Goal: Task Accomplishment & Management: Manage account settings

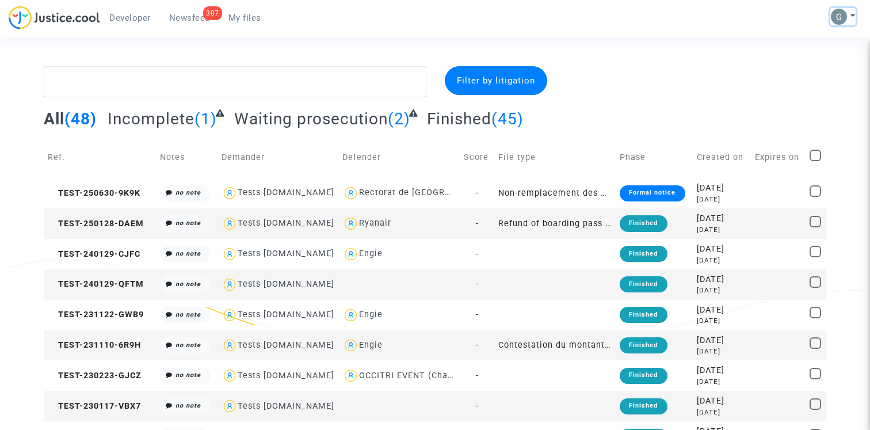
click at [843, 9] on button at bounding box center [842, 16] width 25 height 17
click at [816, 83] on link "Log out" at bounding box center [809, 77] width 91 height 18
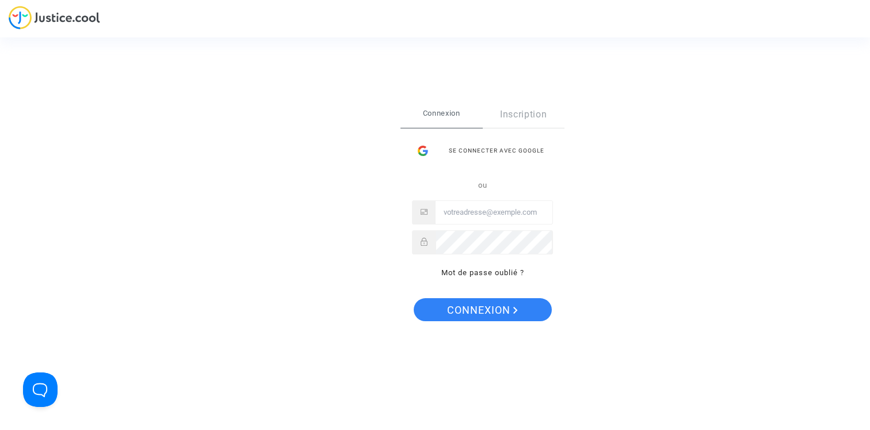
type input "[PERSON_NAME][EMAIL_ADDRESS][DOMAIN_NAME]"
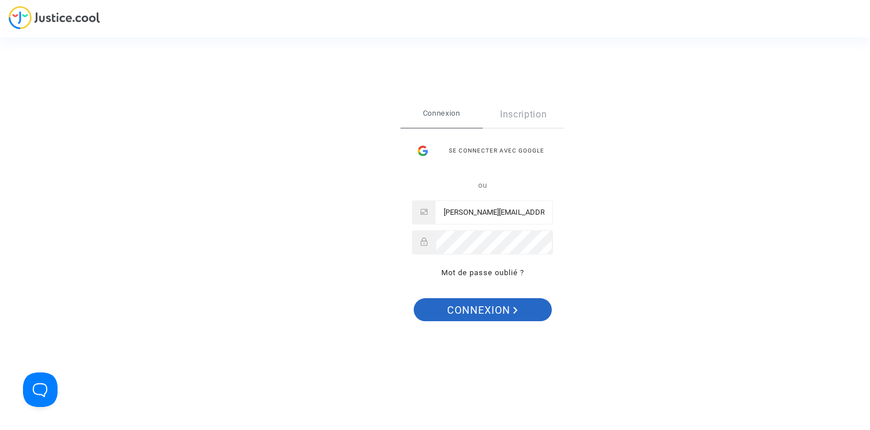
click at [472, 314] on span "Connexion" at bounding box center [482, 310] width 71 height 24
